Goal: Information Seeking & Learning: Learn about a topic

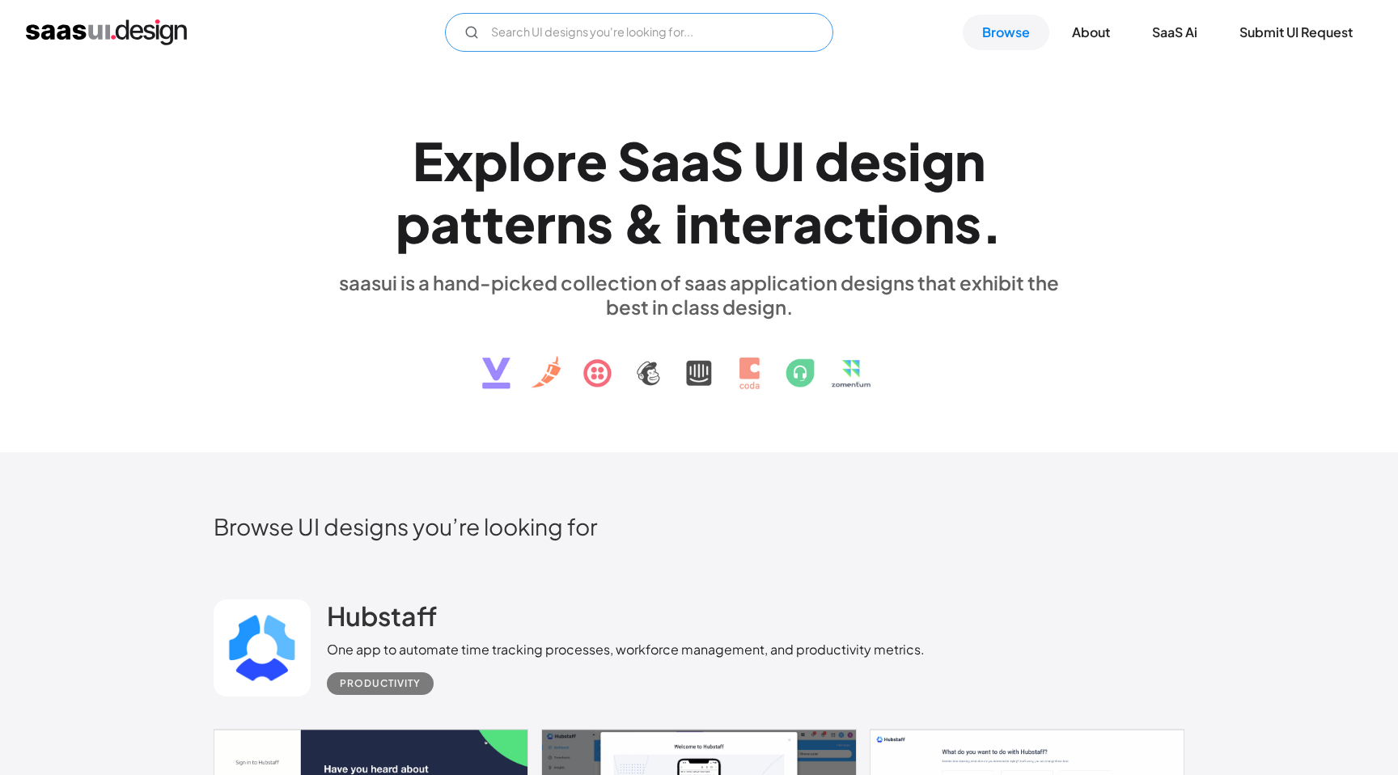
click at [604, 25] on input "Email Form" at bounding box center [639, 32] width 388 height 39
type input "data catalog"
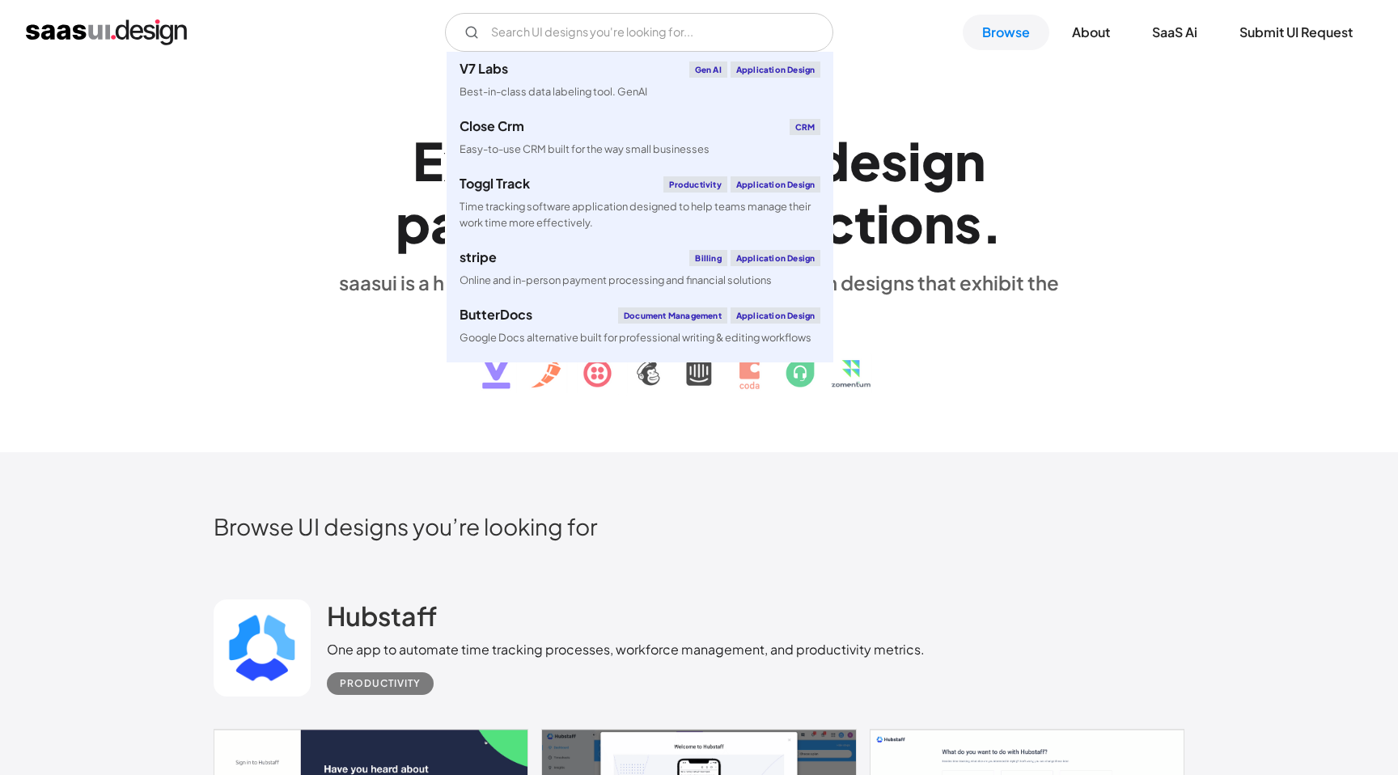
click at [320, 211] on div "E x p l o r e S a a S U I d e s i g n p a t t e r n s & i n t e r a c t i o n s…" at bounding box center [699, 258] width 971 height 290
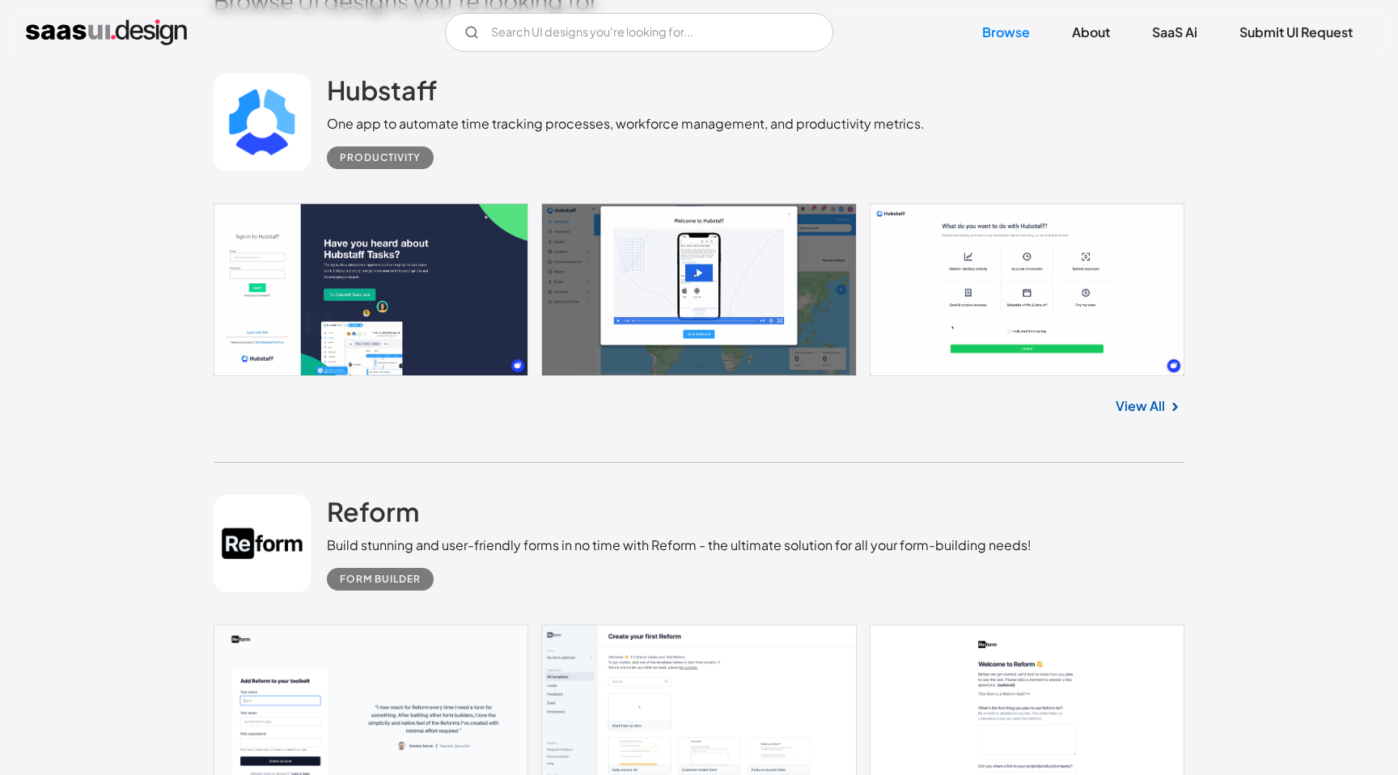
scroll to position [883, 0]
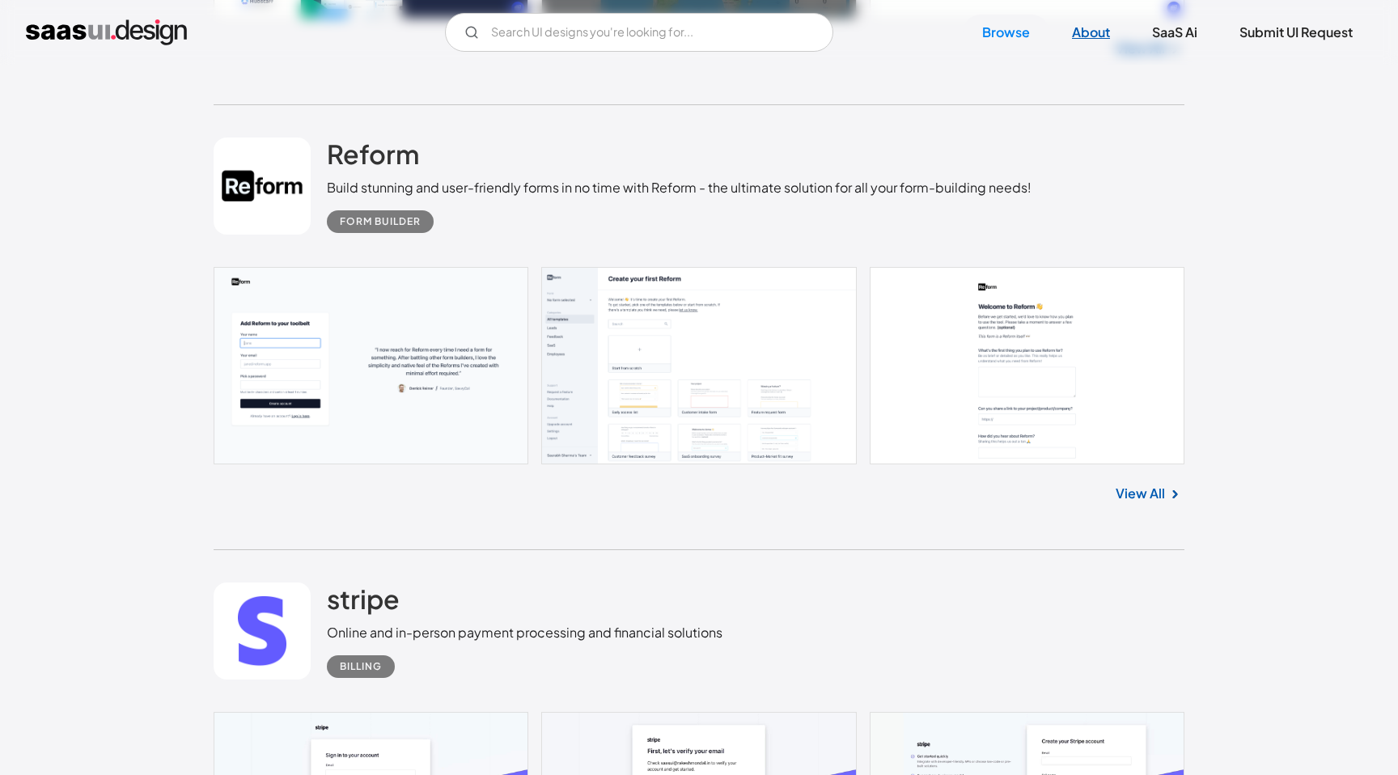
click at [1074, 26] on link "About" at bounding box center [1091, 33] width 77 height 36
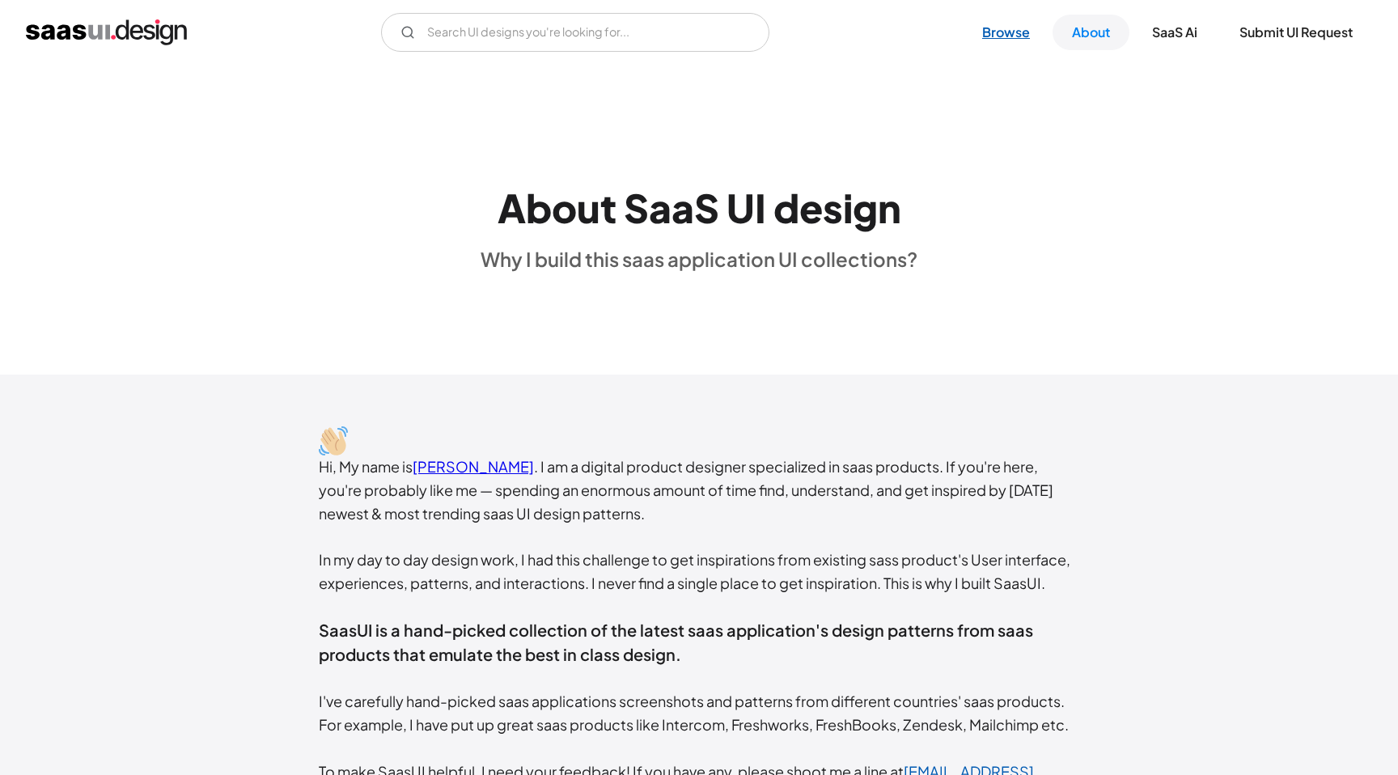
click at [1022, 34] on link "Browse" at bounding box center [1006, 33] width 87 height 36
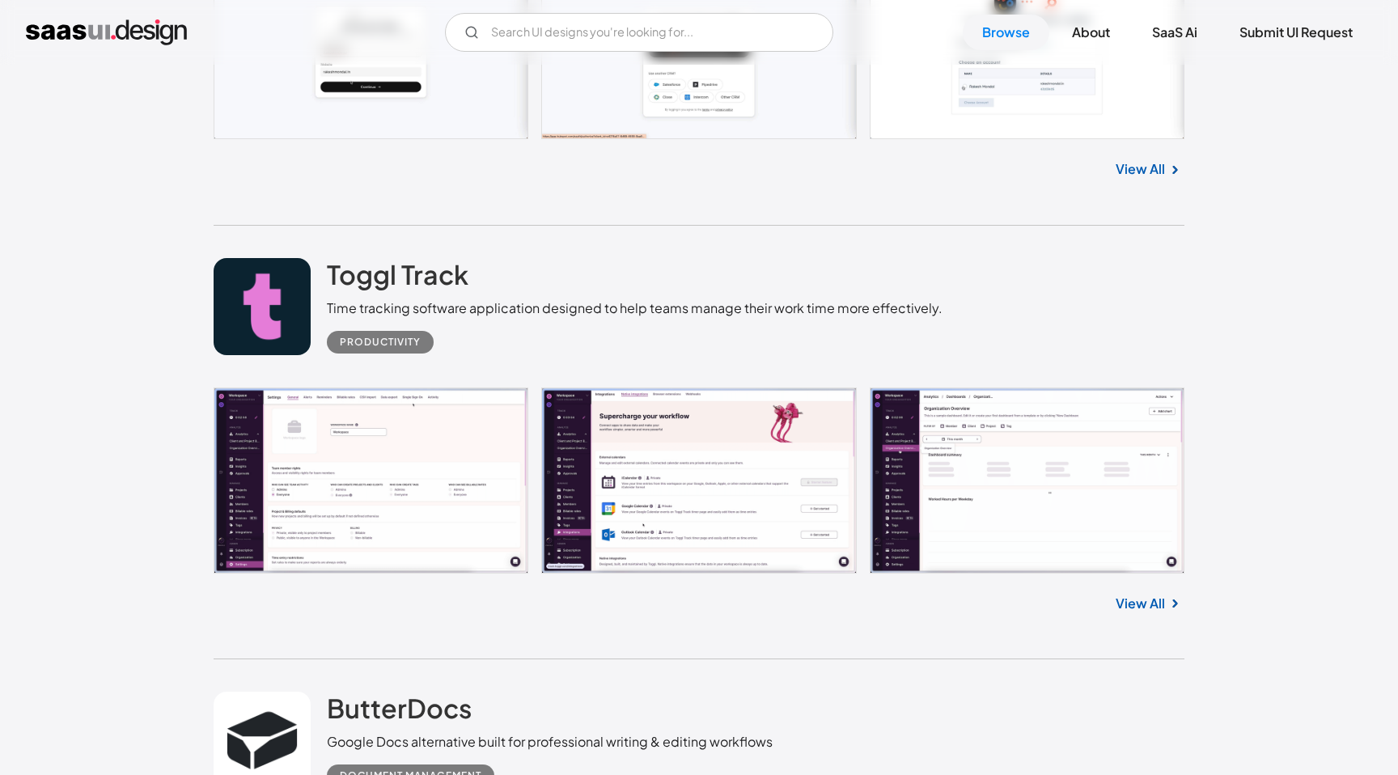
scroll to position [7661, 0]
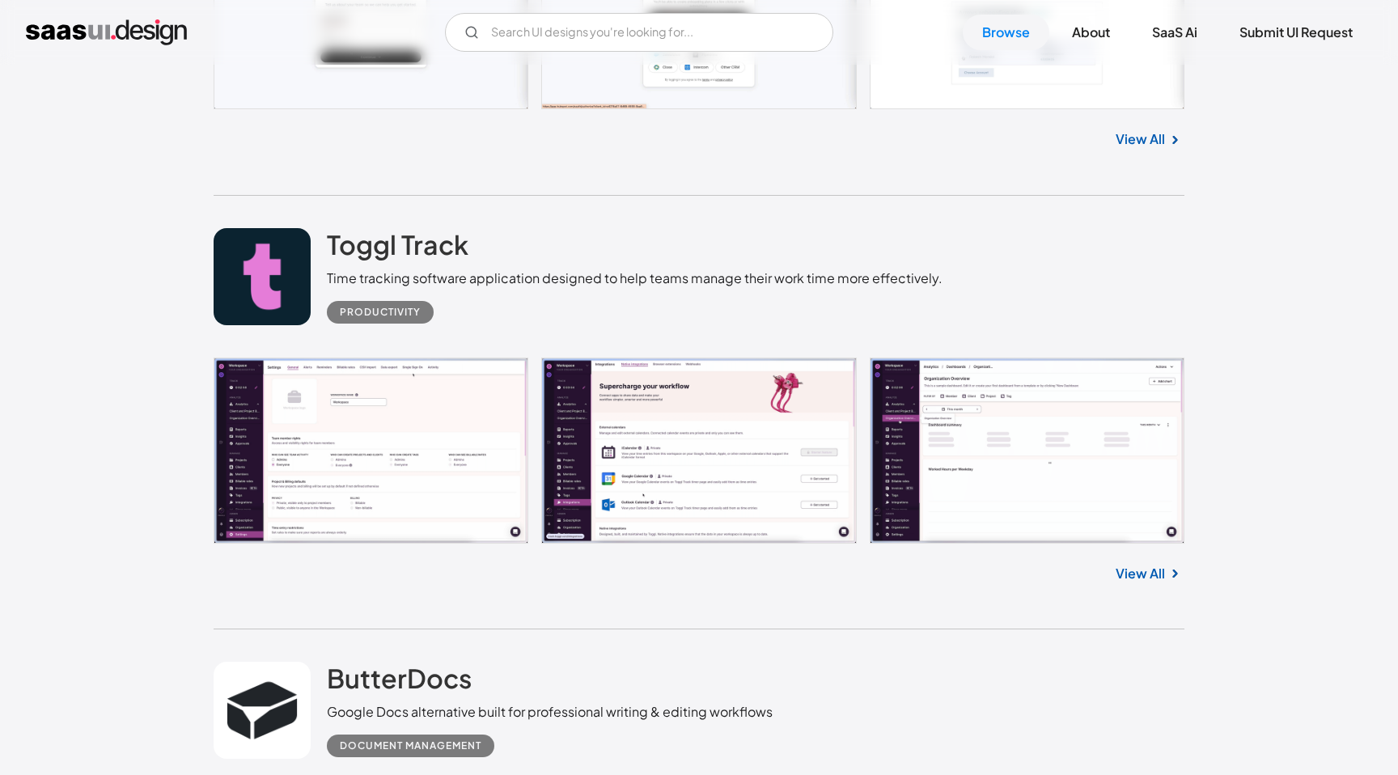
click at [445, 472] on link at bounding box center [699, 451] width 971 height 186
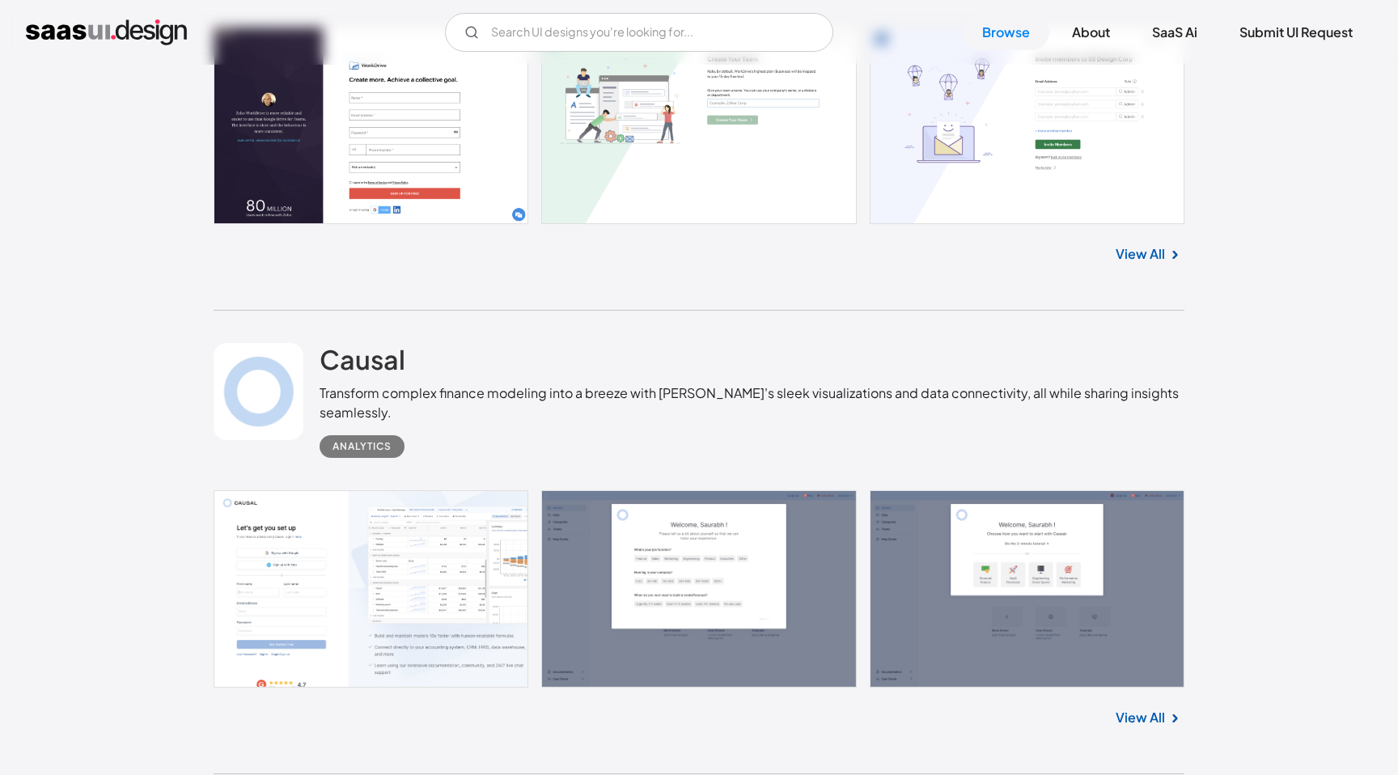
scroll to position [10192, 0]
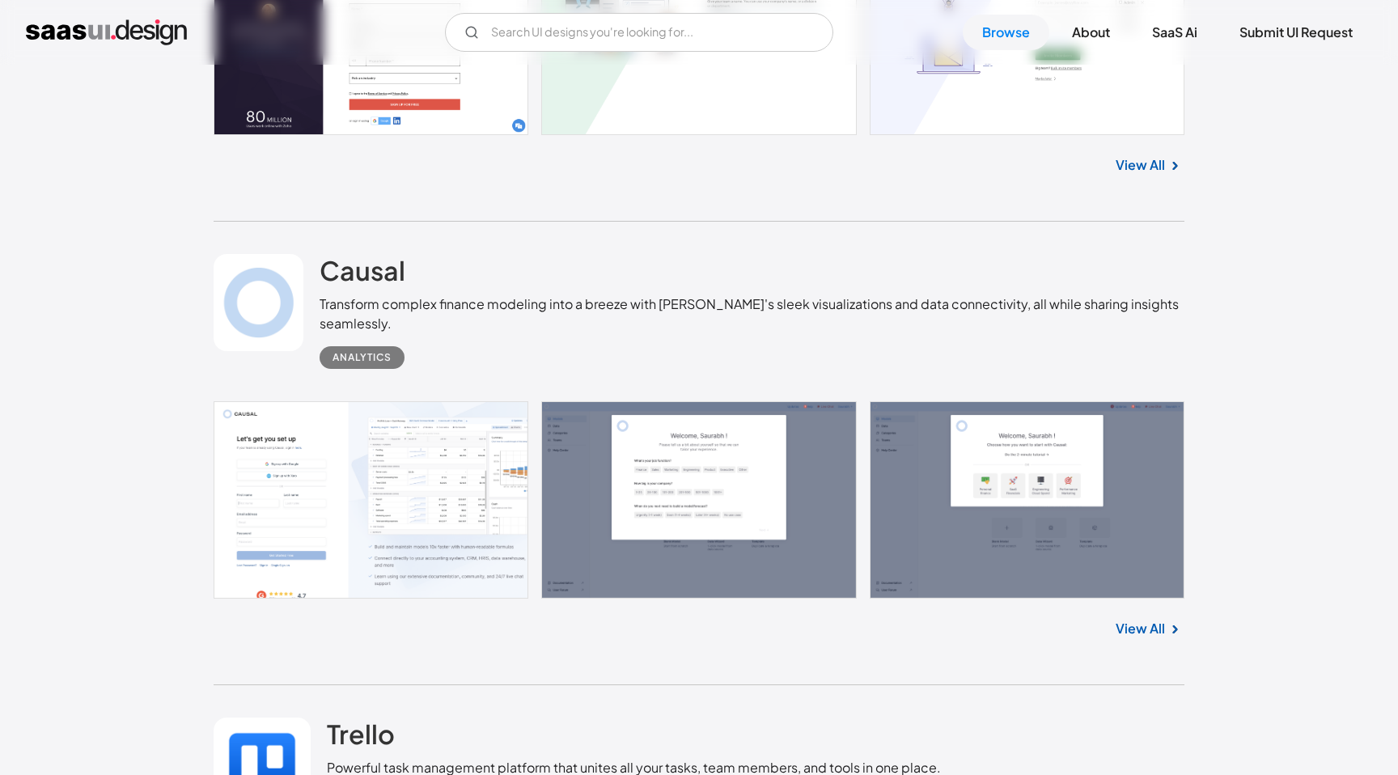
click at [417, 504] on link at bounding box center [699, 499] width 971 height 197
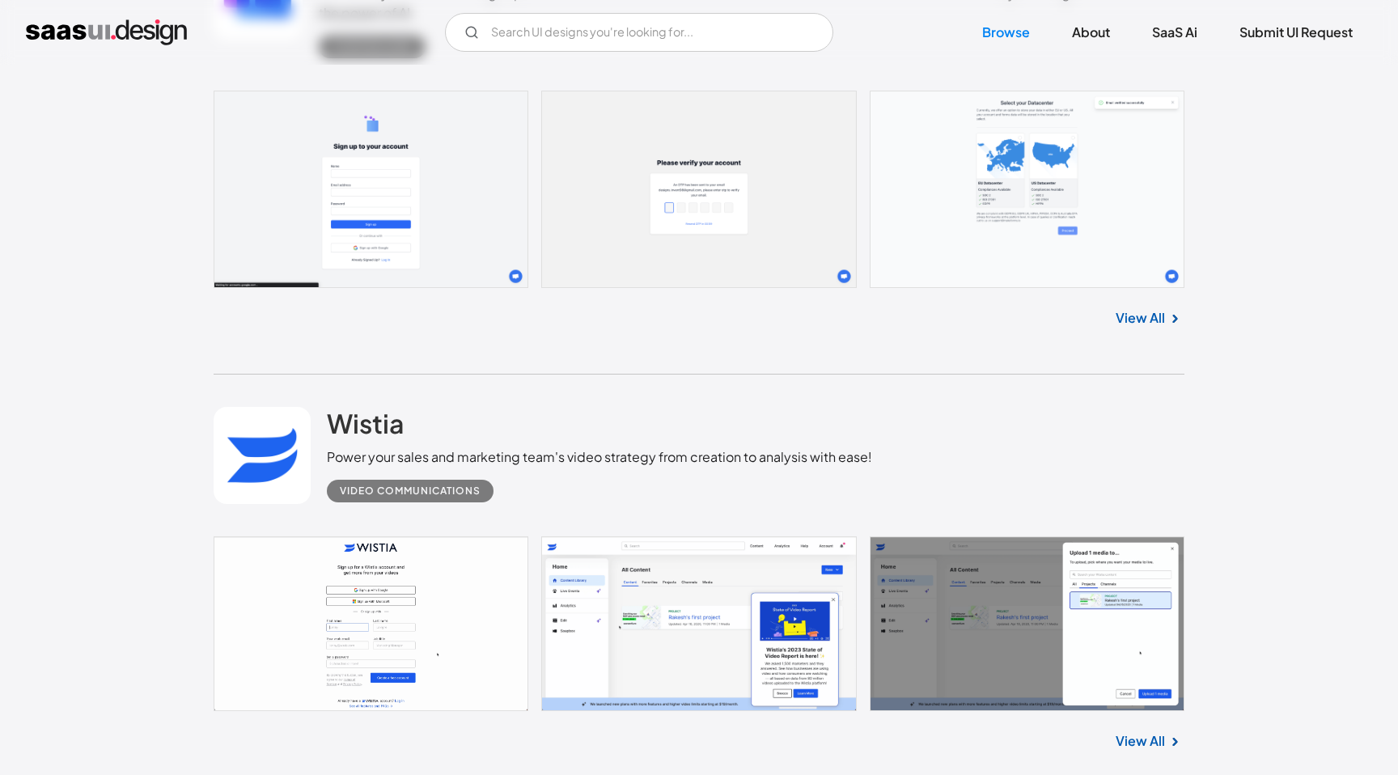
scroll to position [17591, 0]
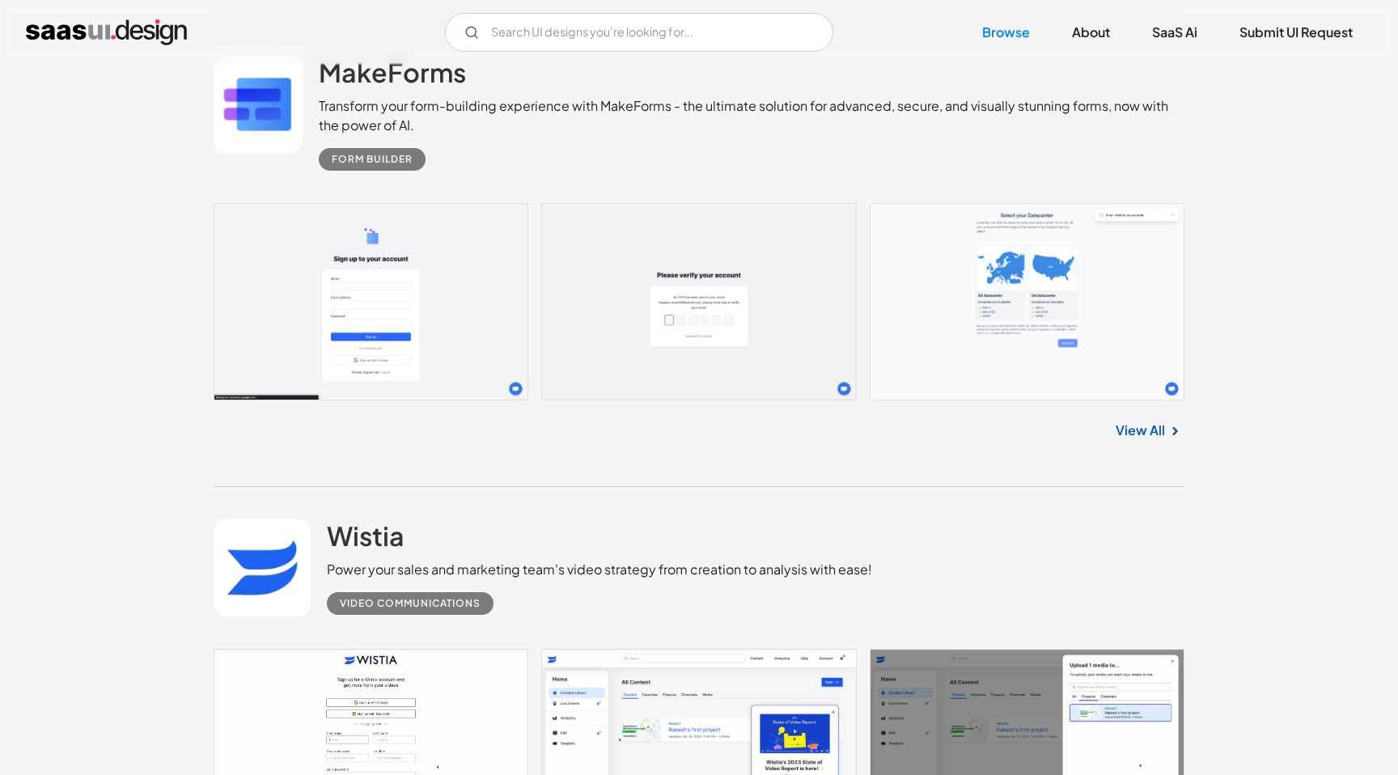
click at [709, 357] on link at bounding box center [699, 301] width 971 height 197
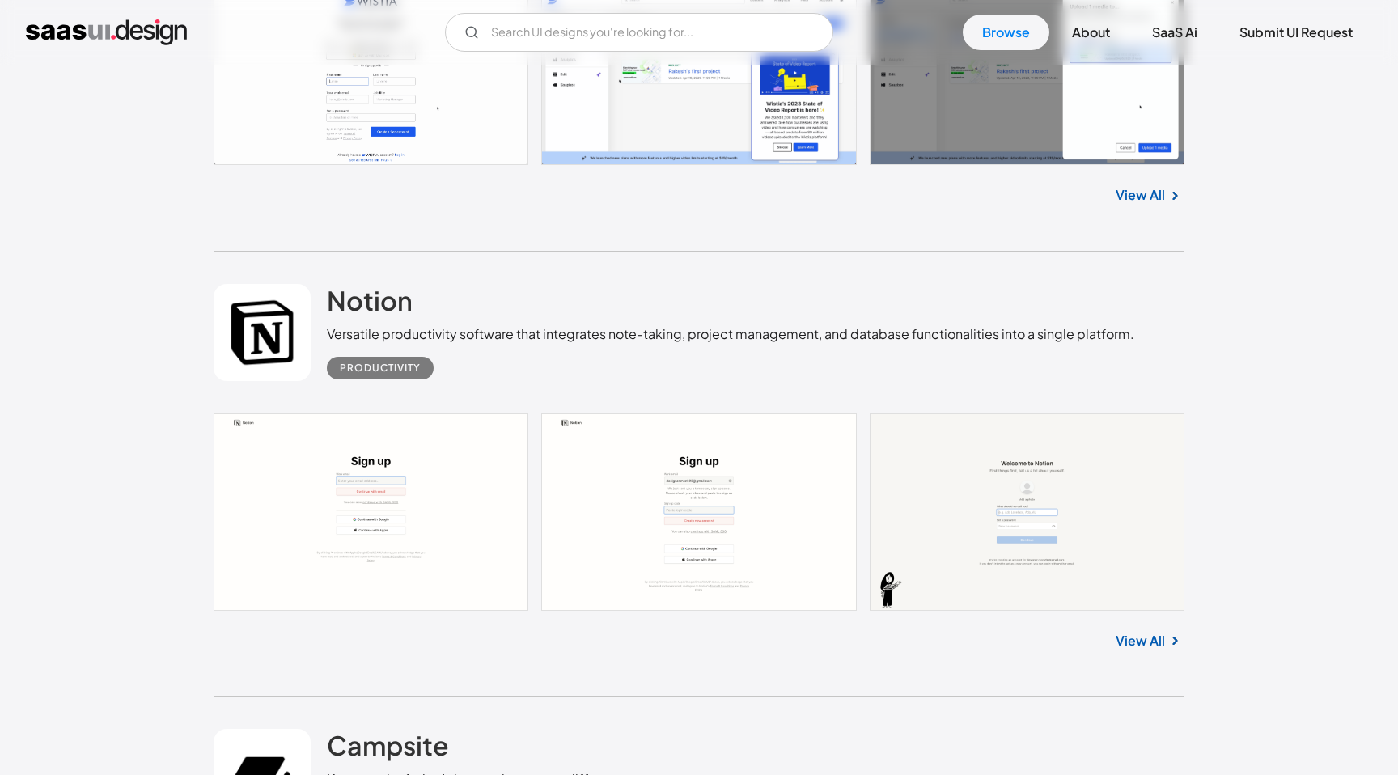
scroll to position [18535, 0]
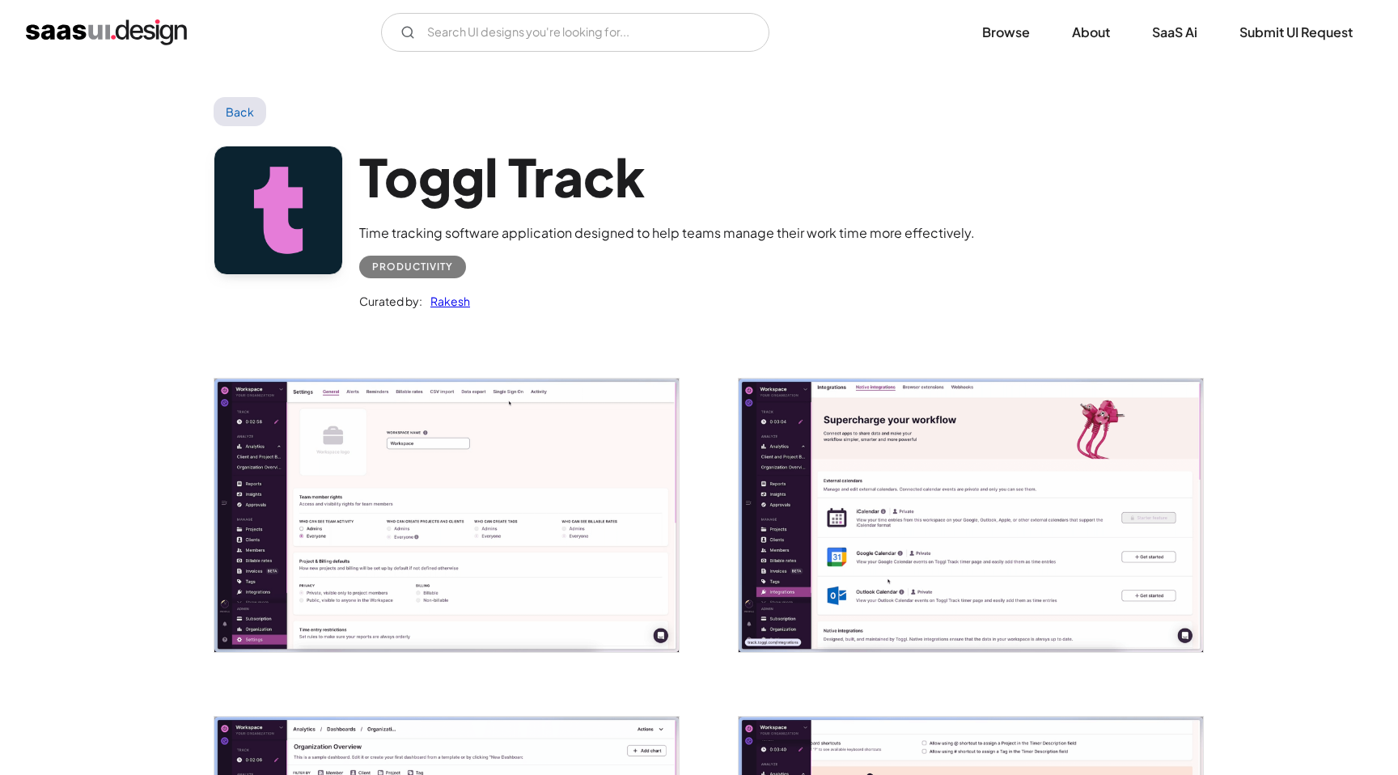
click at [529, 516] on img "open lightbox" at bounding box center [446, 515] width 464 height 273
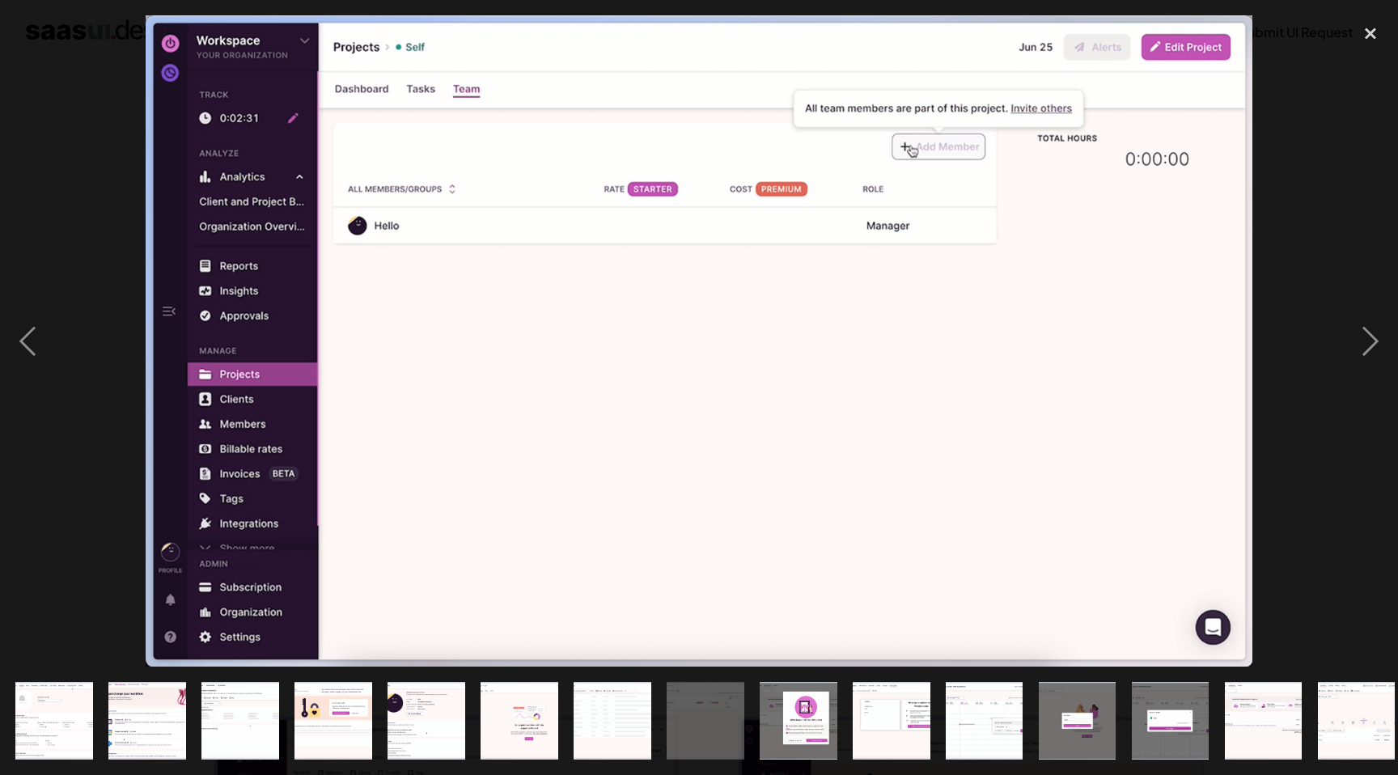
click at [1315, 218] on div at bounding box center [699, 340] width 1398 height 651
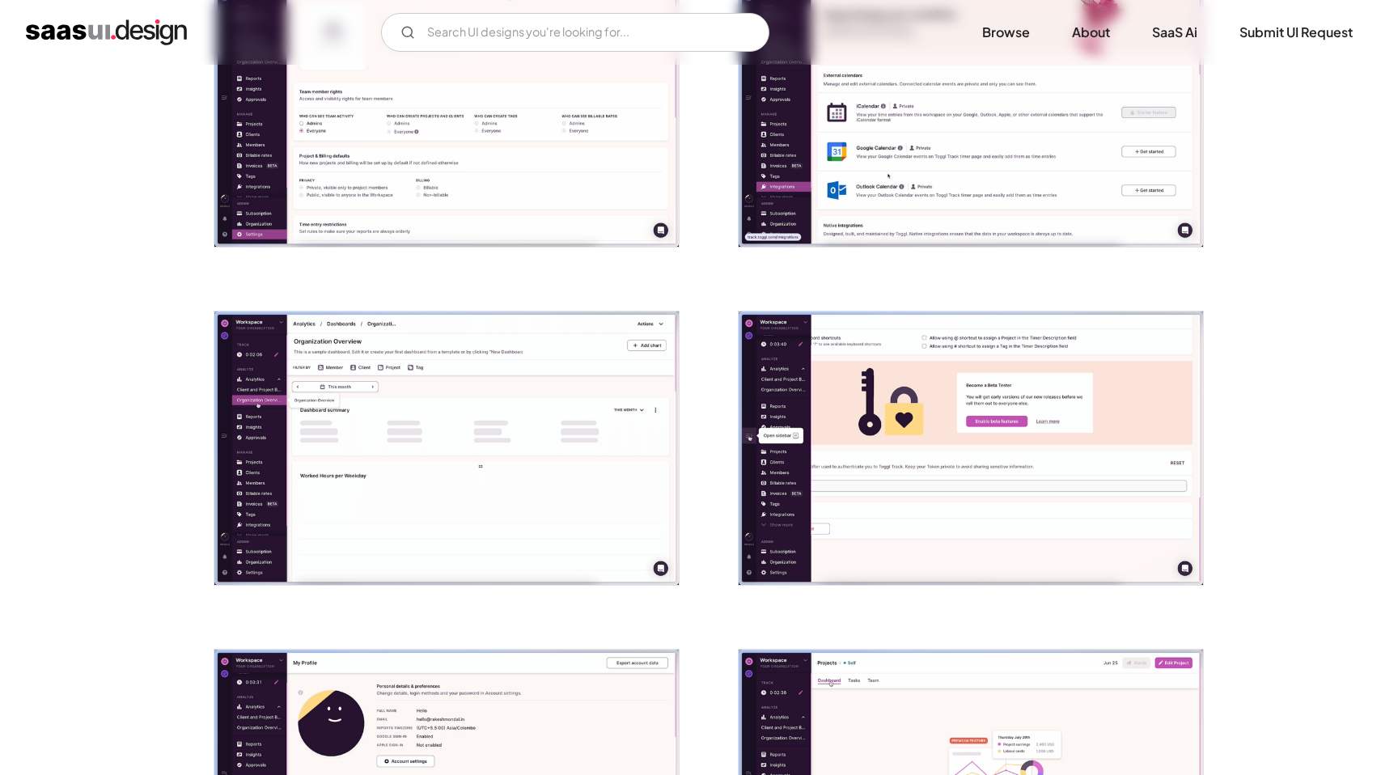
scroll to position [409, 0]
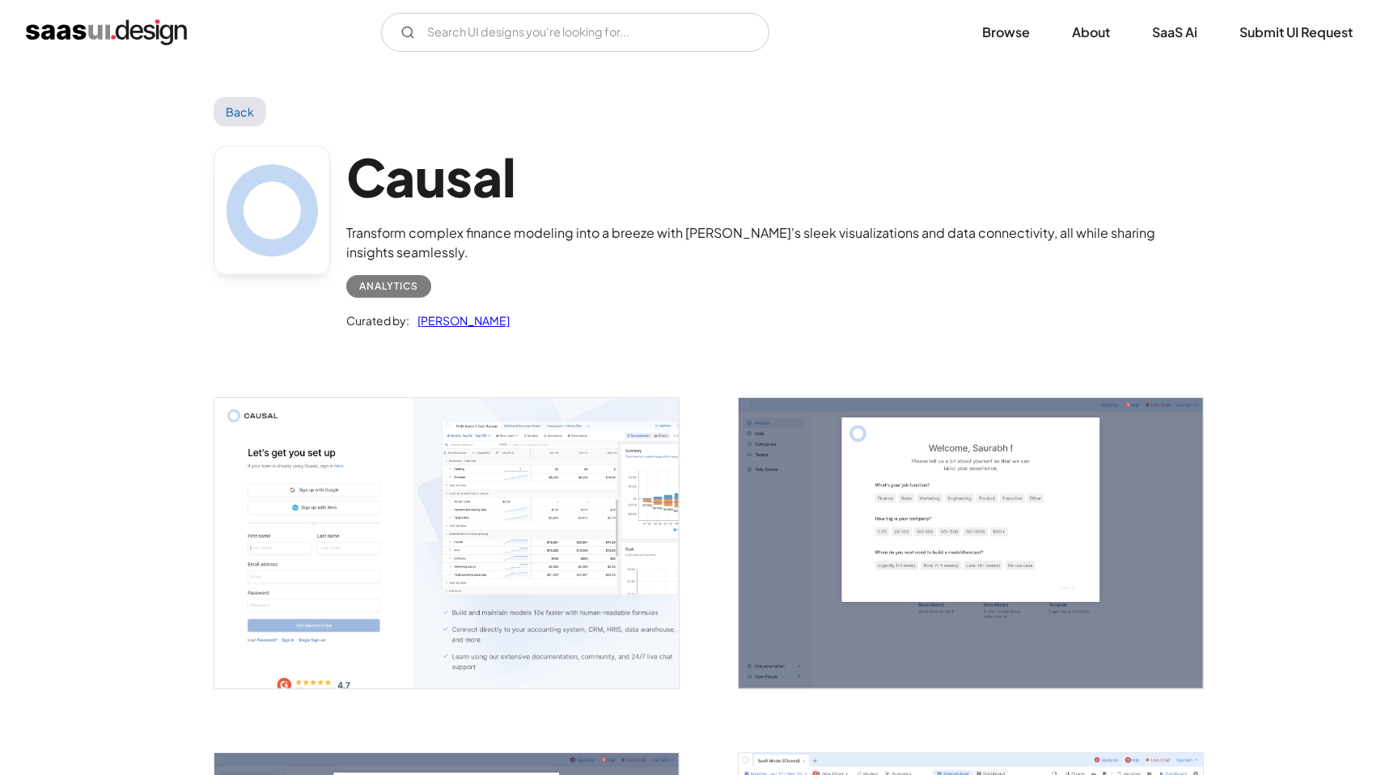
click at [417, 510] on img "open lightbox" at bounding box center [446, 543] width 464 height 290
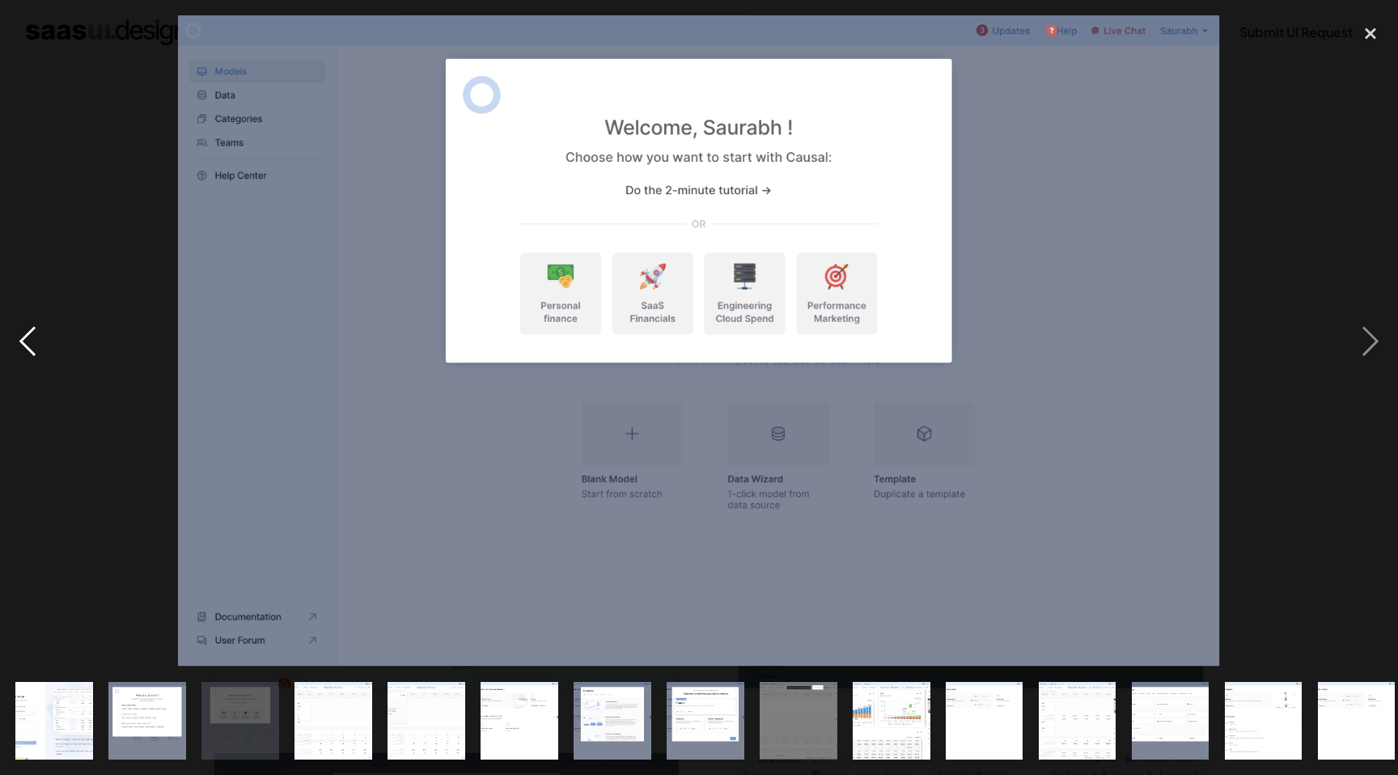
click at [2, 544] on div "previous image" at bounding box center [27, 340] width 55 height 651
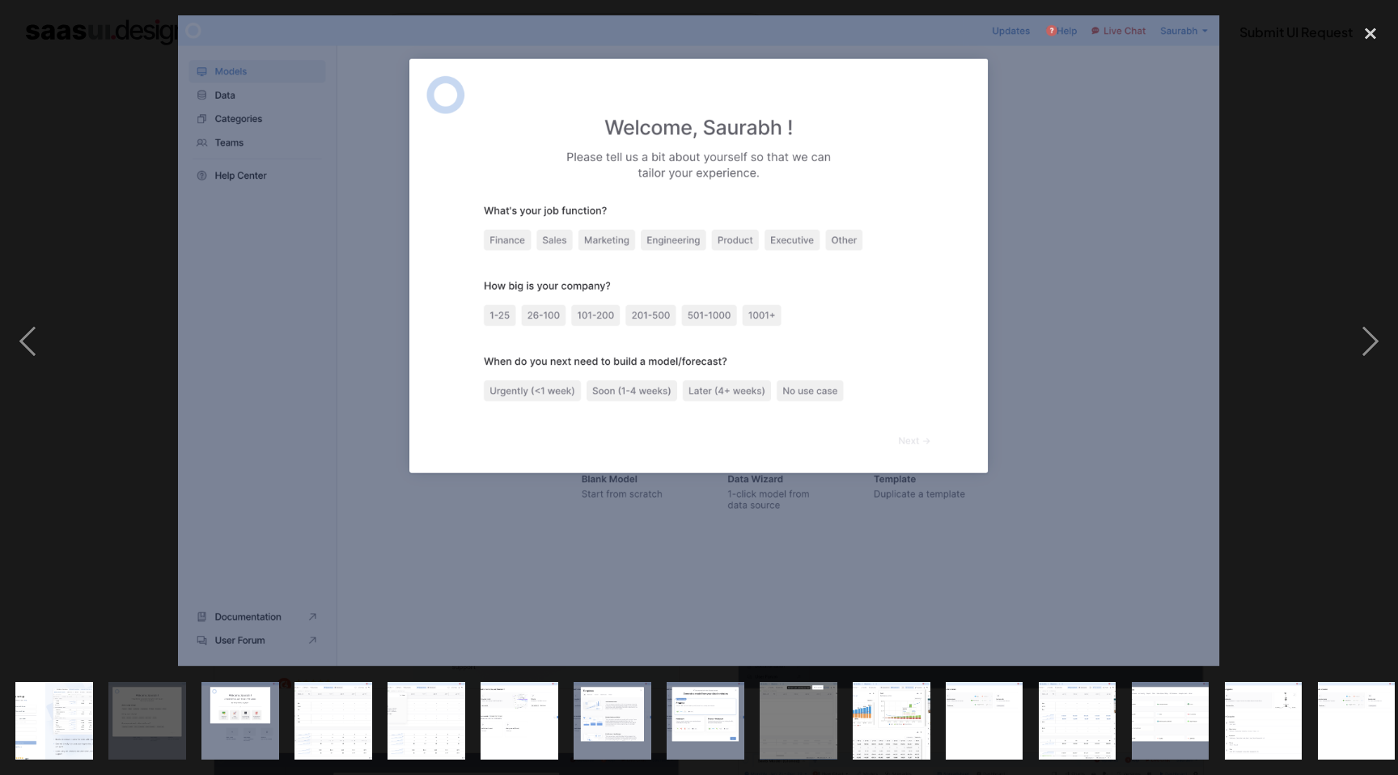
click at [71, 469] on div at bounding box center [699, 340] width 1398 height 651
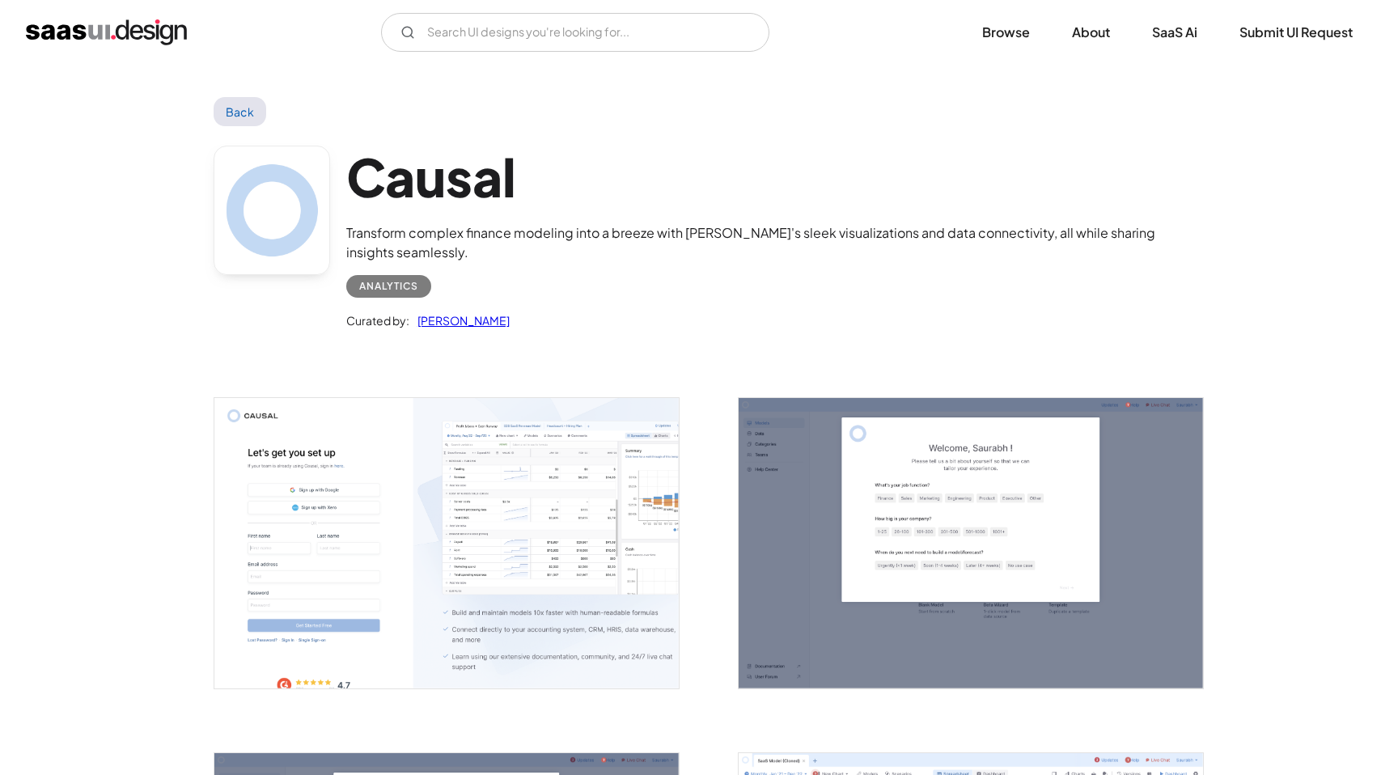
click at [448, 320] on link "[PERSON_NAME]" at bounding box center [459, 320] width 100 height 19
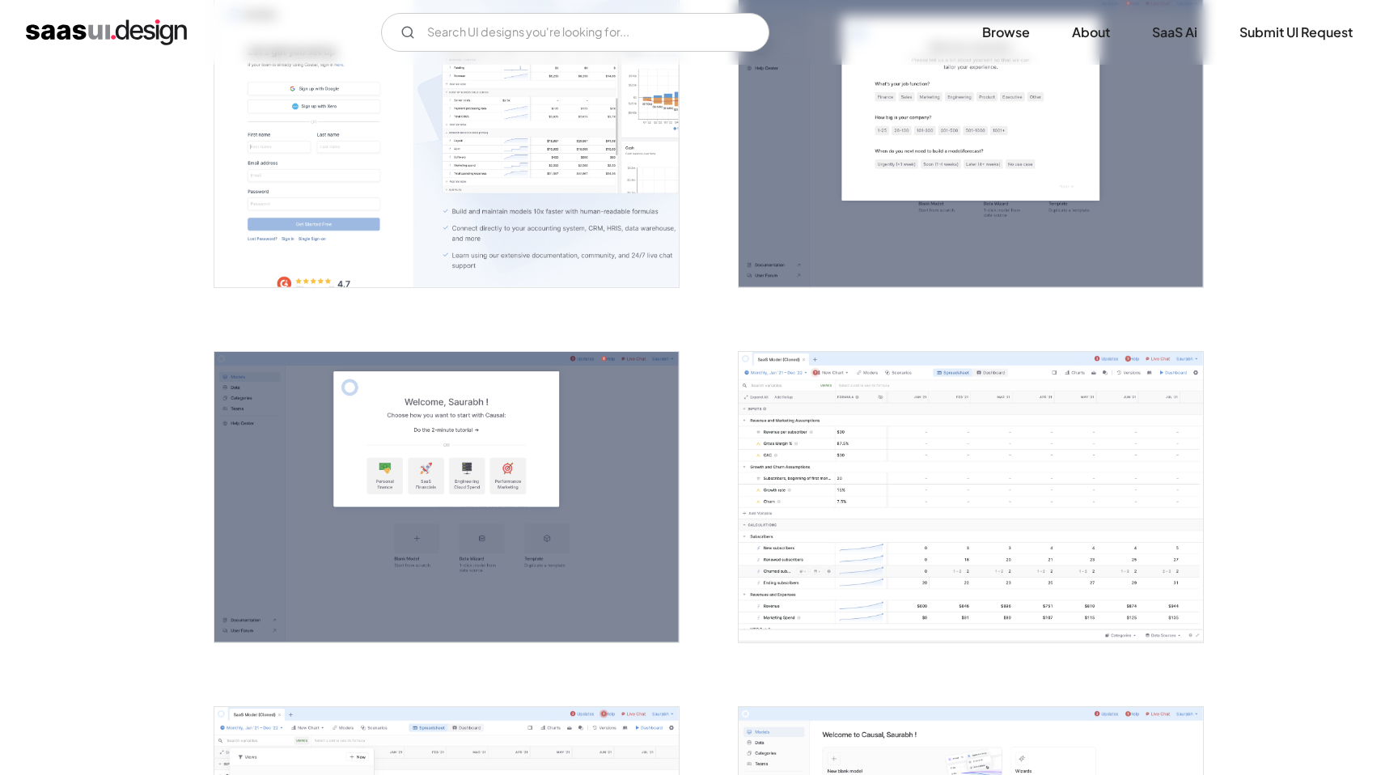
scroll to position [557, 0]
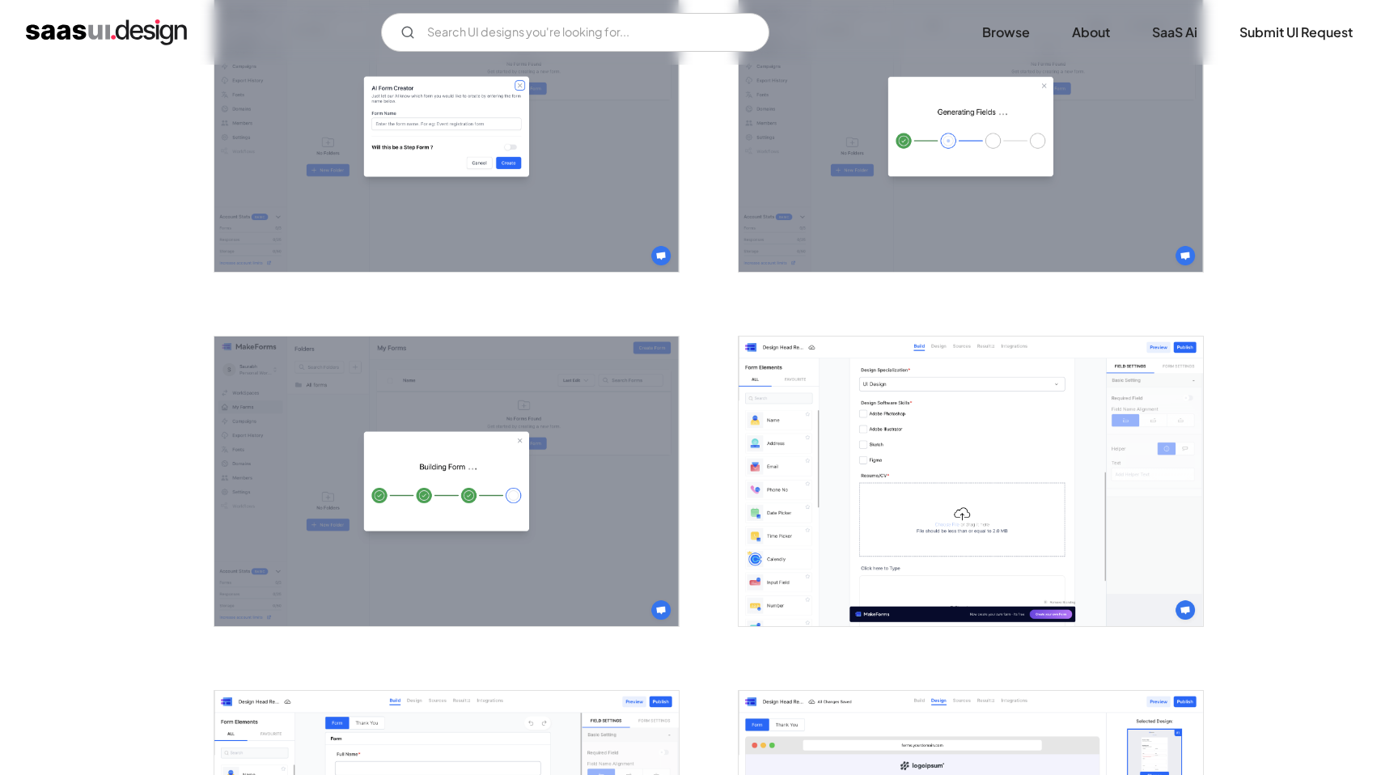
scroll to position [1879, 0]
